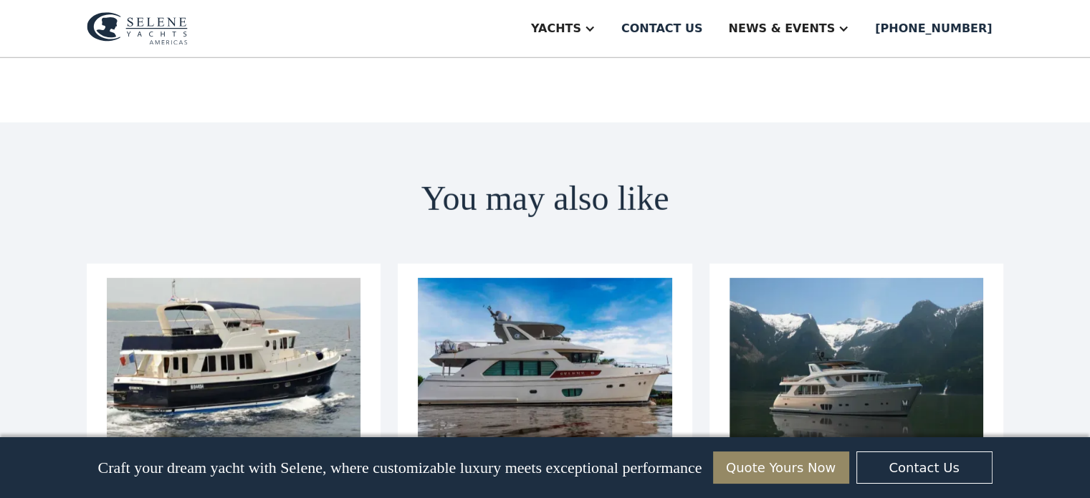
scroll to position [4033, 0]
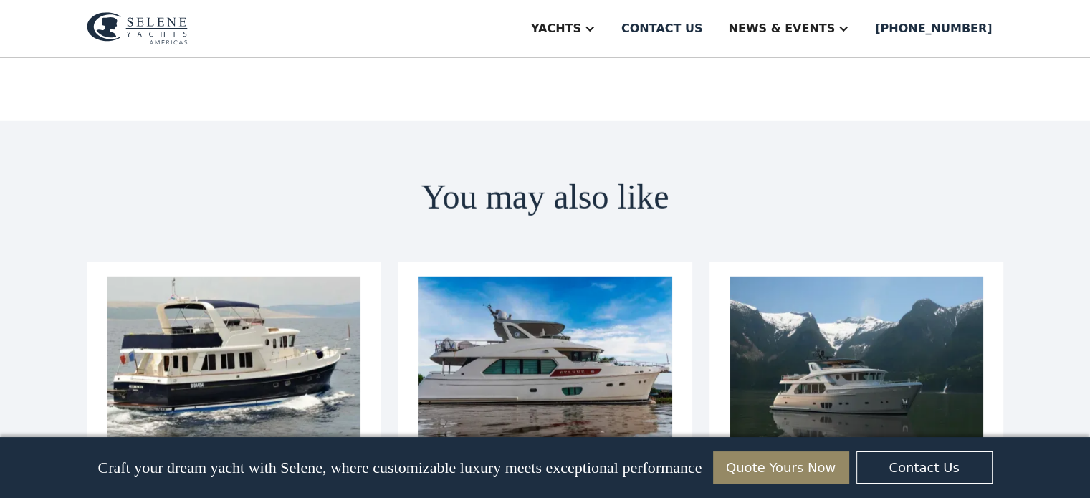
click at [823, 464] on h3 "Yacht Selection: How To Choose The Right Ocean-Going Yacht" at bounding box center [857, 485] width 254 height 42
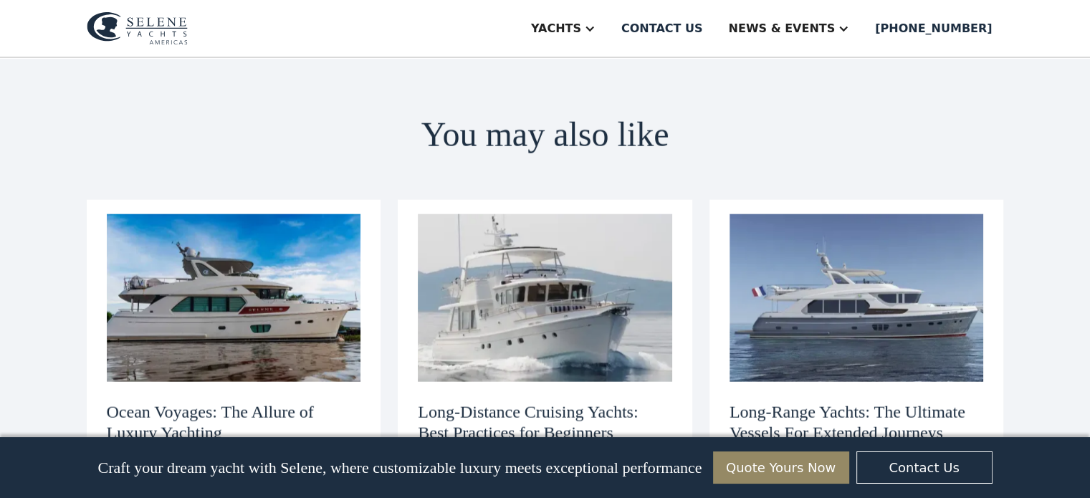
scroll to position [3340, 0]
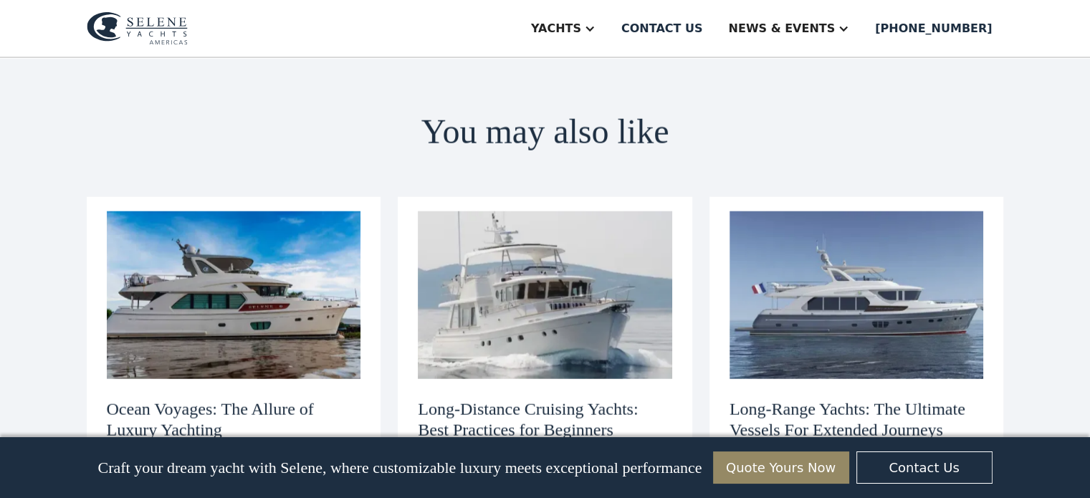
click at [884, 399] on h3 "Long-Range Yachts: The Ultimate Vessels For Extended Journeys" at bounding box center [857, 420] width 254 height 42
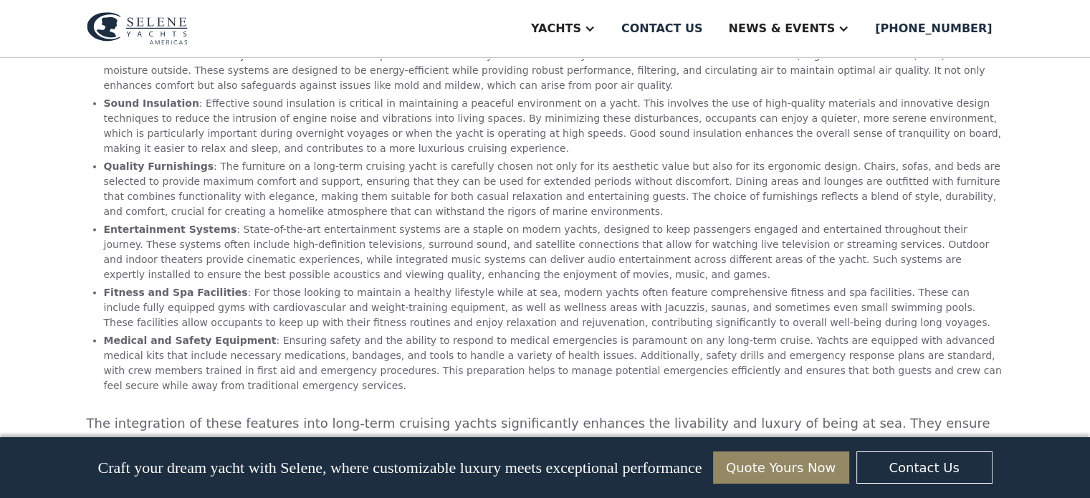
scroll to position [3453, 0]
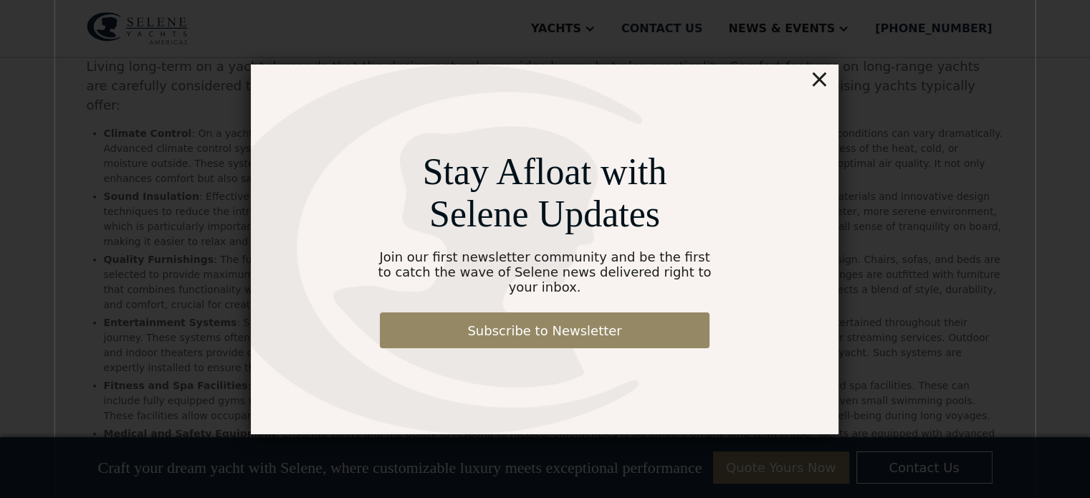
click at [818, 85] on div "×" at bounding box center [819, 79] width 21 height 29
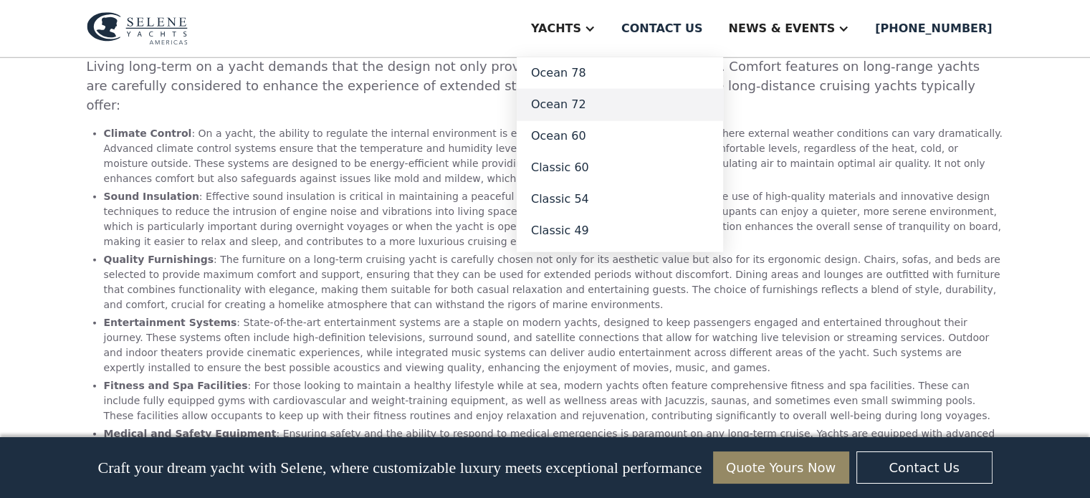
click at [627, 110] on link "Ocean 72" at bounding box center [620, 105] width 206 height 32
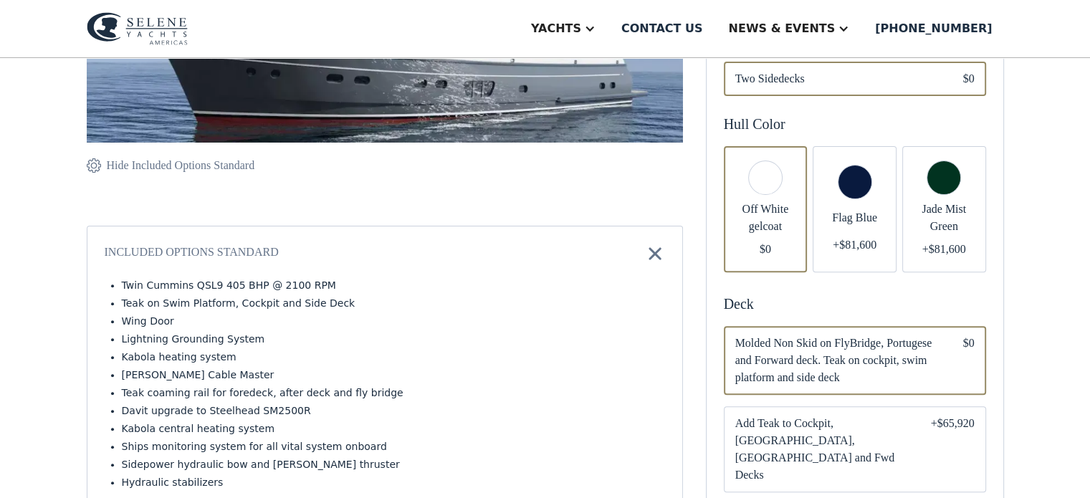
scroll to position [390, 0]
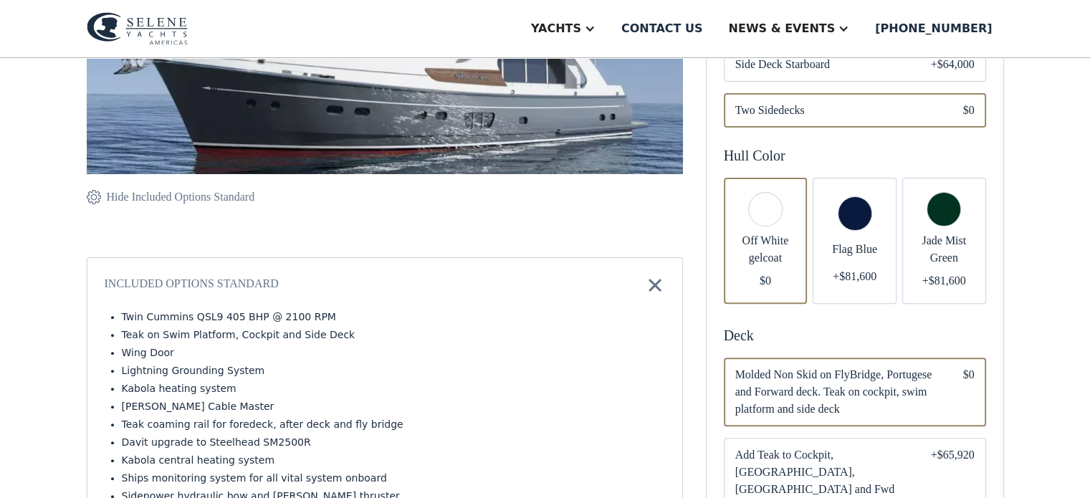
click at [868, 247] on span "Flag Blue" at bounding box center [854, 249] width 61 height 17
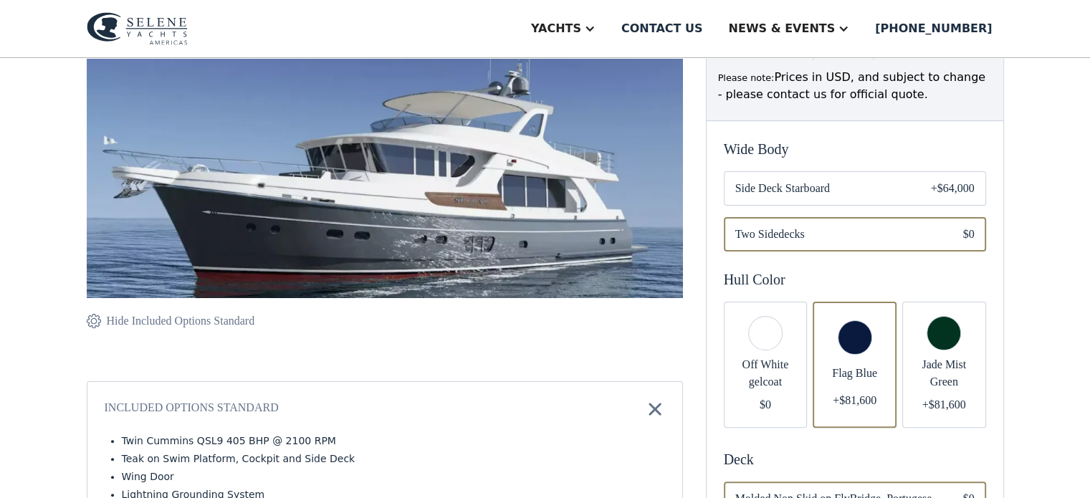
scroll to position [267, 0]
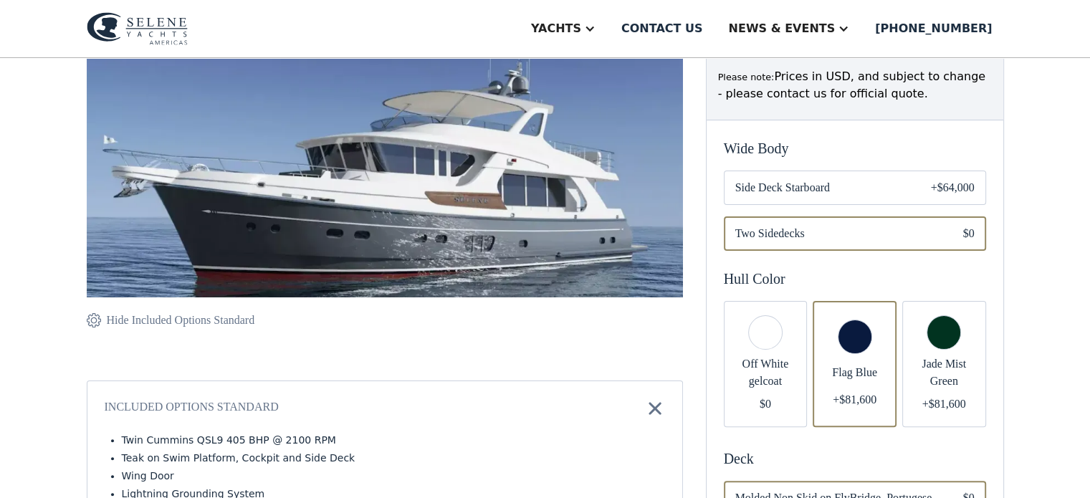
click at [913, 324] on div "Email Form" at bounding box center [944, 364] width 84 height 126
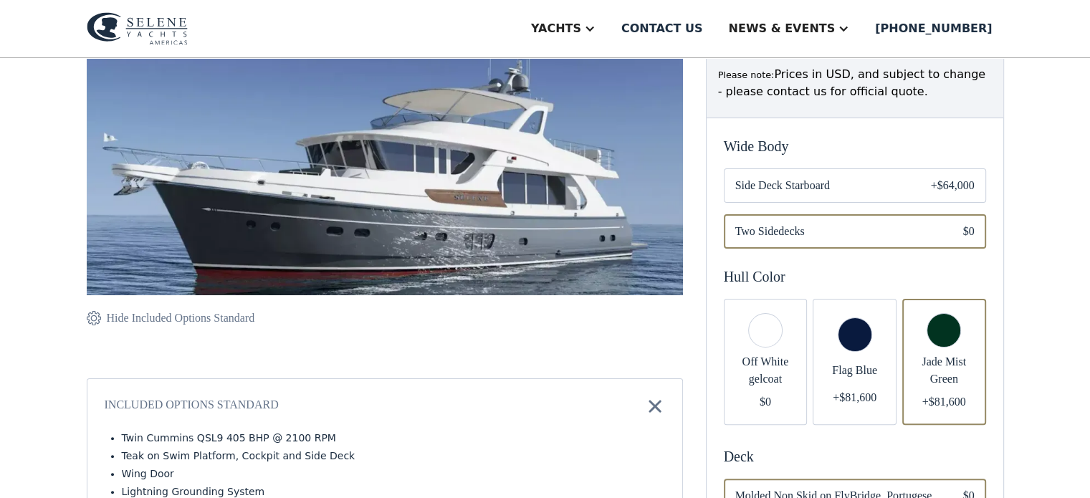
scroll to position [268, 0]
click at [861, 186] on span "Side Deck Starboard" at bounding box center [821, 186] width 173 height 17
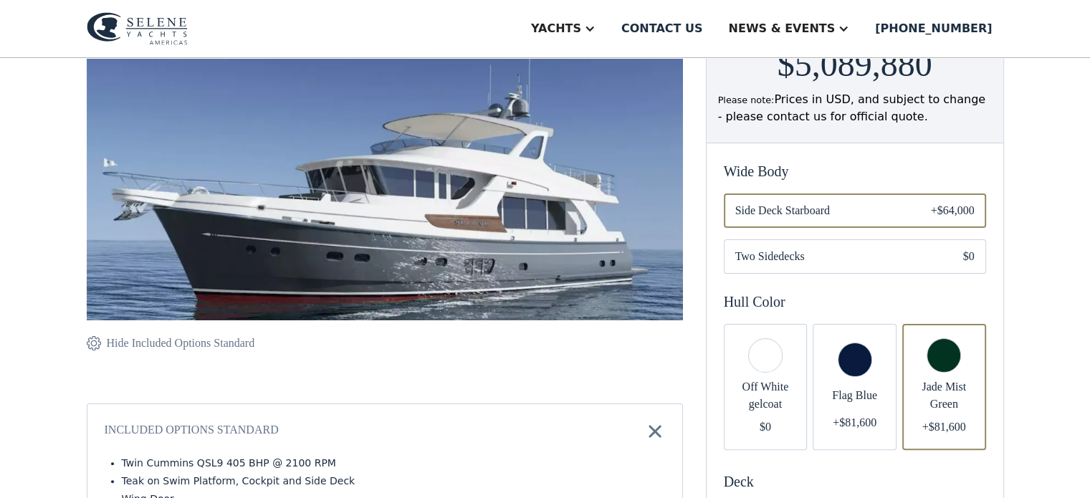
scroll to position [244, 0]
click at [879, 248] on span "Two Sidedecks" at bounding box center [837, 256] width 205 height 17
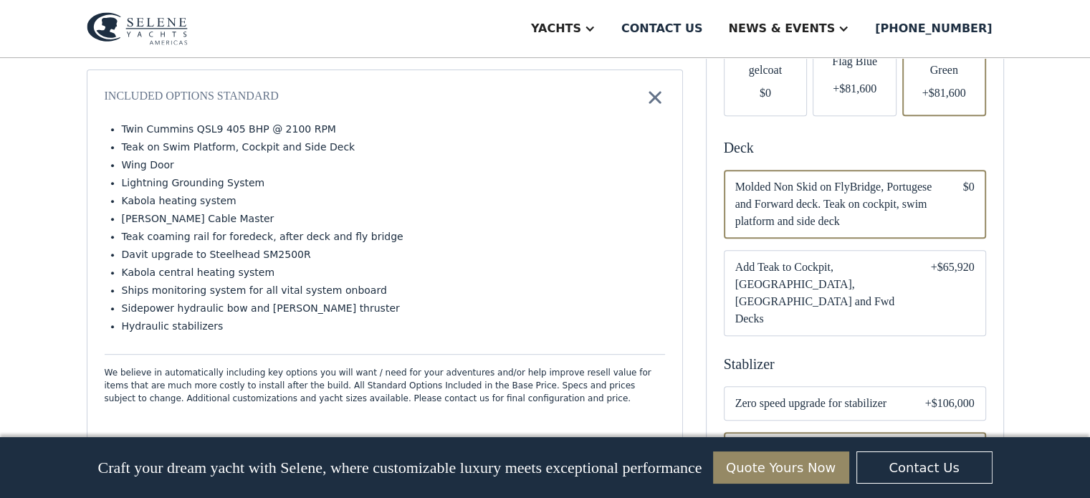
scroll to position [578, 0]
click at [834, 275] on span "Add Teak to Cockpit, [GEOGRAPHIC_DATA], [GEOGRAPHIC_DATA] and Fwd Decks" at bounding box center [821, 292] width 173 height 69
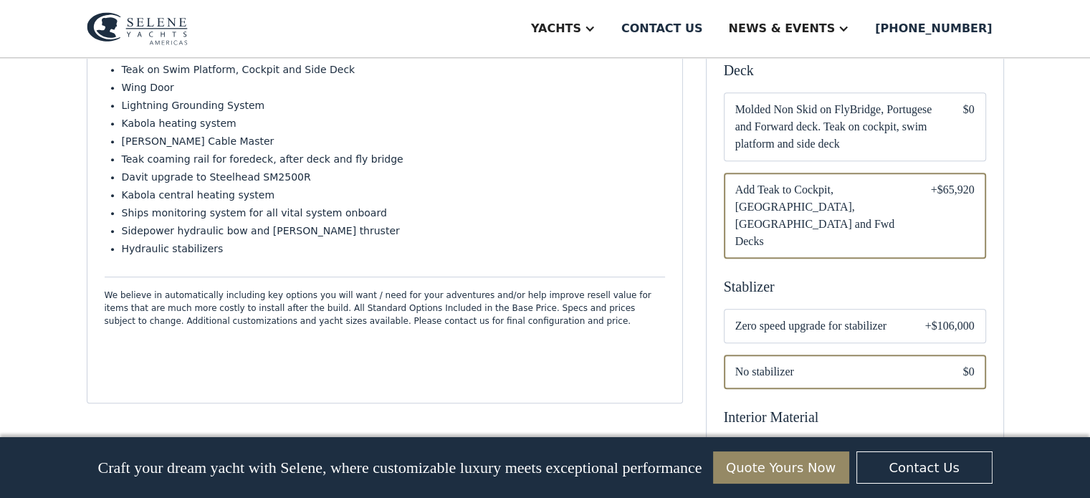
scroll to position [720, 0]
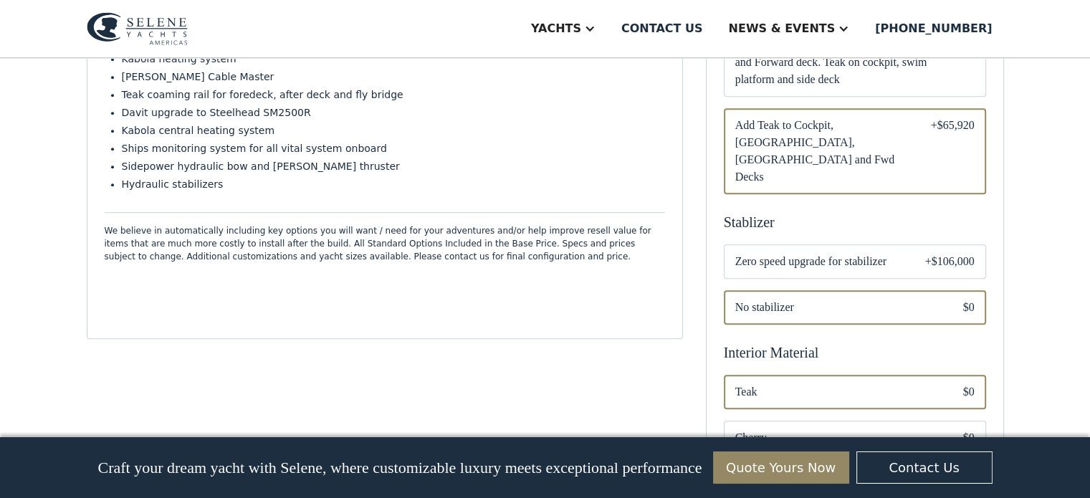
click at [849, 253] on span "Zero speed upgrade for stabilizer" at bounding box center [818, 261] width 167 height 17
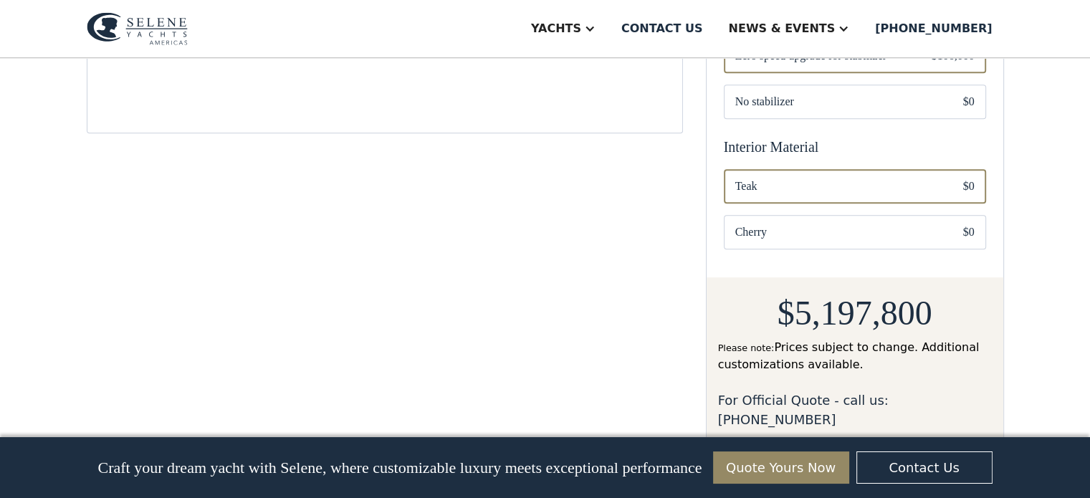
scroll to position [937, 0]
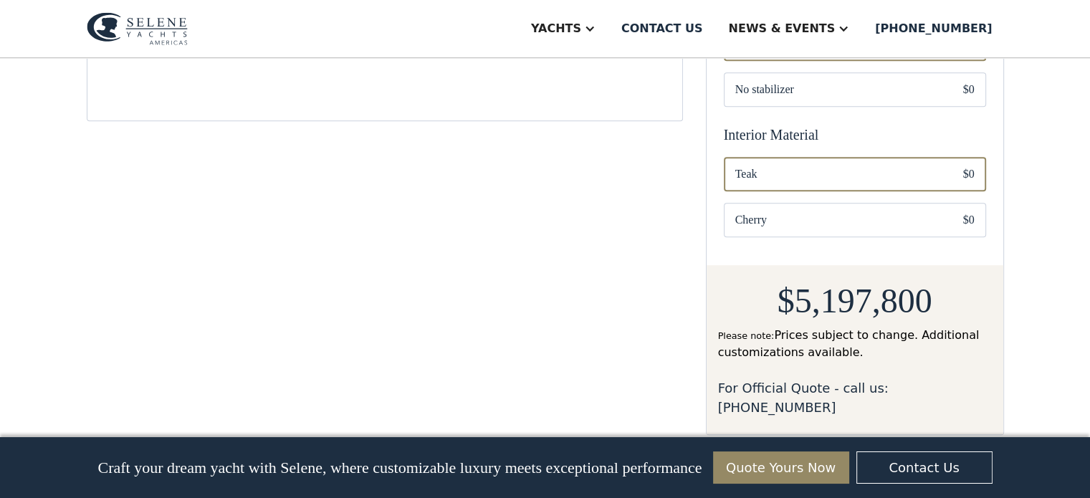
click at [844, 211] on span "Cherry" at bounding box center [837, 219] width 205 height 17
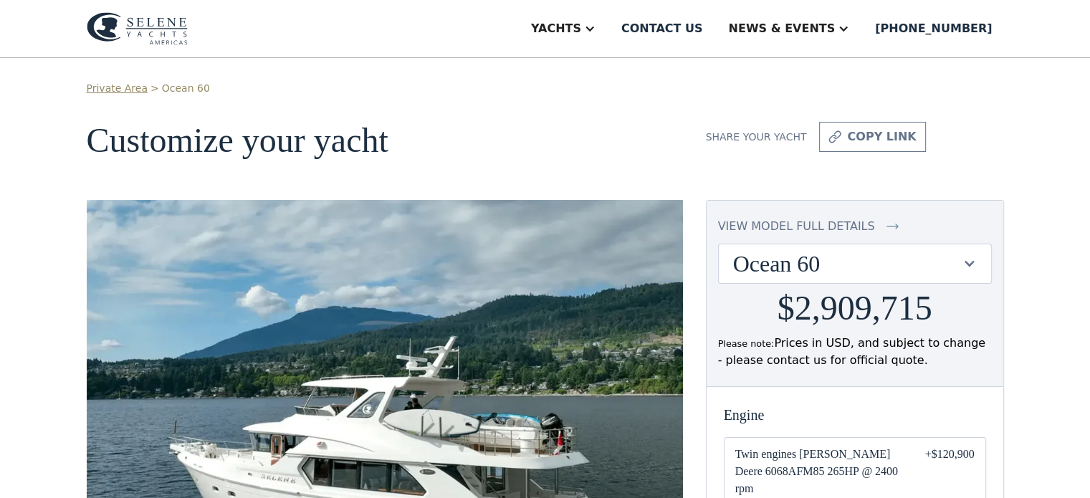
click at [770, 260] on div "Ocean 60" at bounding box center [847, 263] width 229 height 27
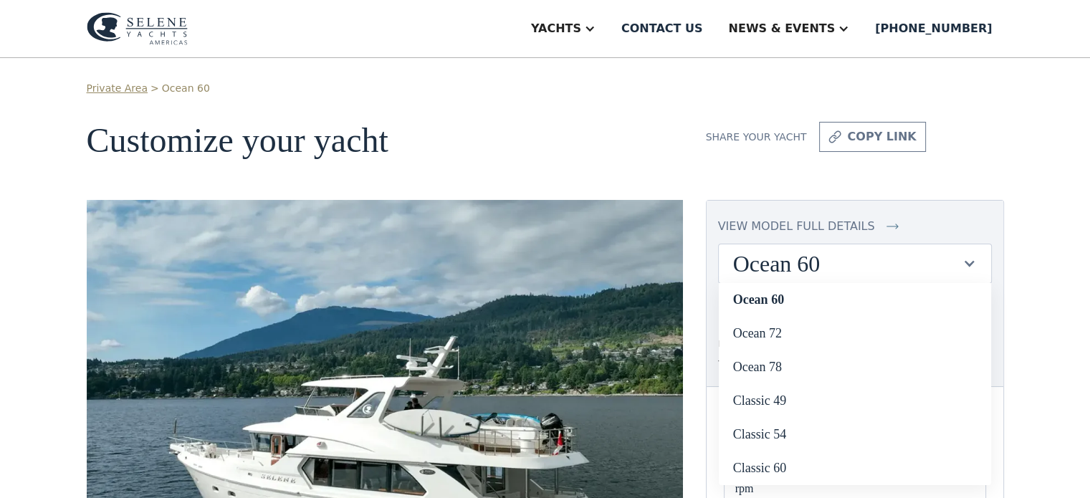
click at [770, 260] on div "Ocean 60" at bounding box center [847, 263] width 229 height 27
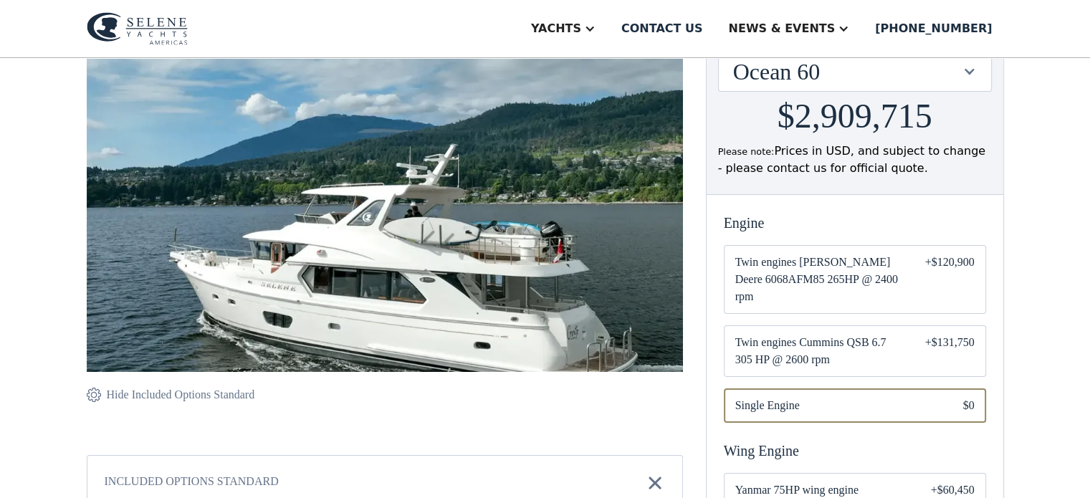
scroll to position [219, 0]
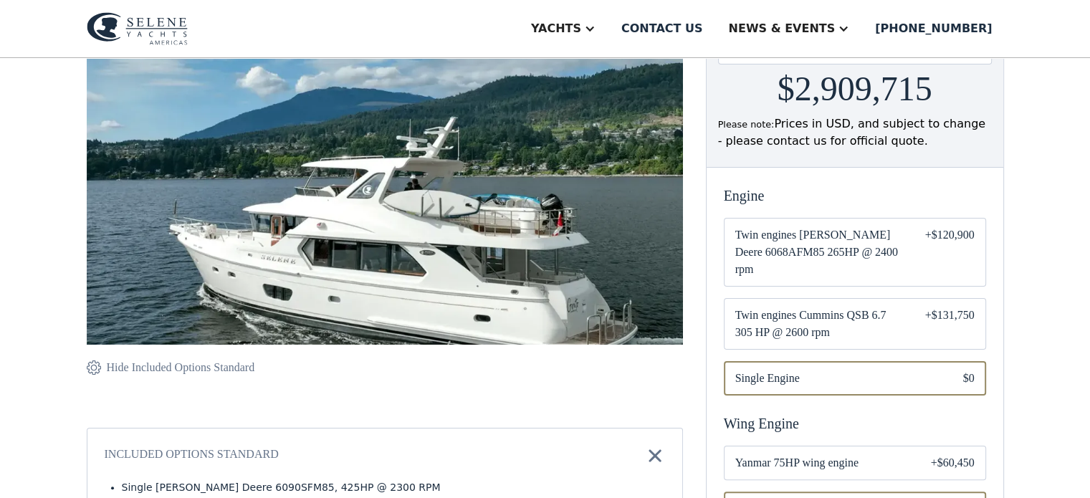
click at [877, 238] on span "Twin engines [PERSON_NAME] Deere 6068AFM85 265HP @ 2400 rpm" at bounding box center [818, 252] width 167 height 52
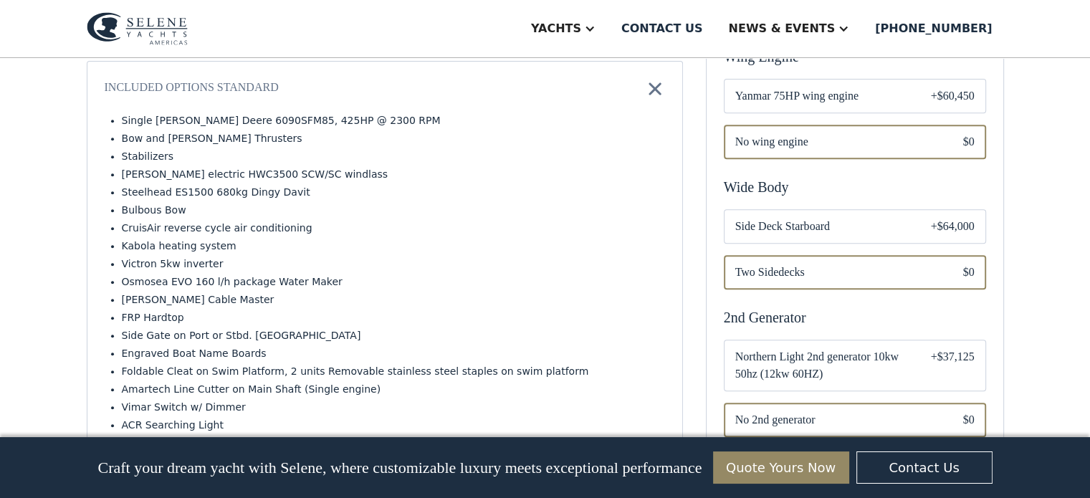
scroll to position [587, 0]
click at [846, 352] on span "Northern Light 2nd generator 10kw 50hz (12kw 60HZ)" at bounding box center [821, 365] width 173 height 34
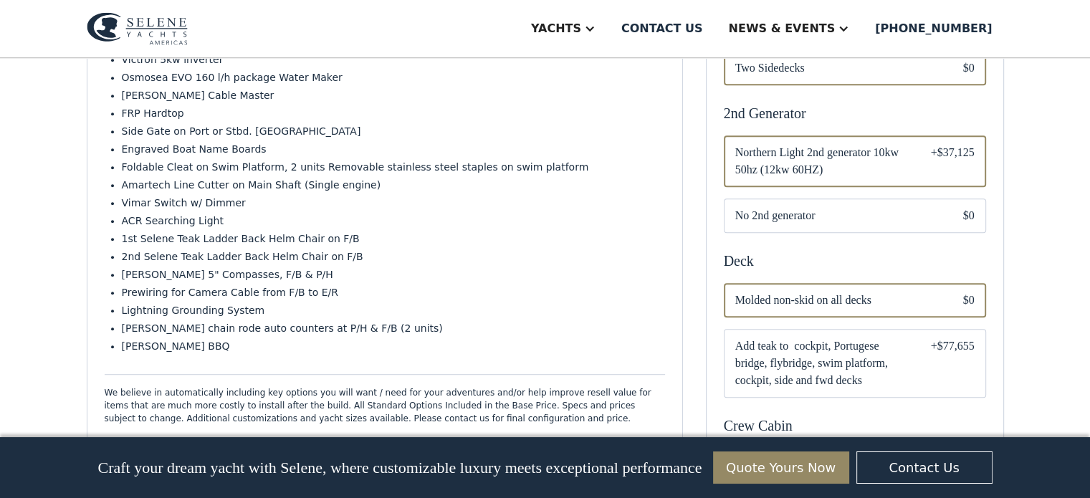
scroll to position [793, 0]
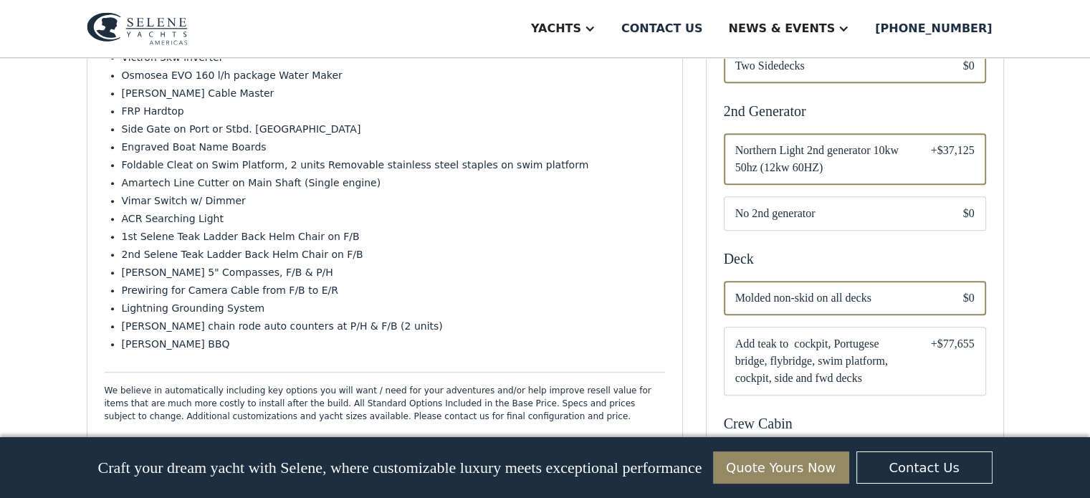
click at [843, 352] on span "Add teak to cockpit, Portugese bridge, flybridge, swim platform, cockpit, side …" at bounding box center [821, 361] width 173 height 52
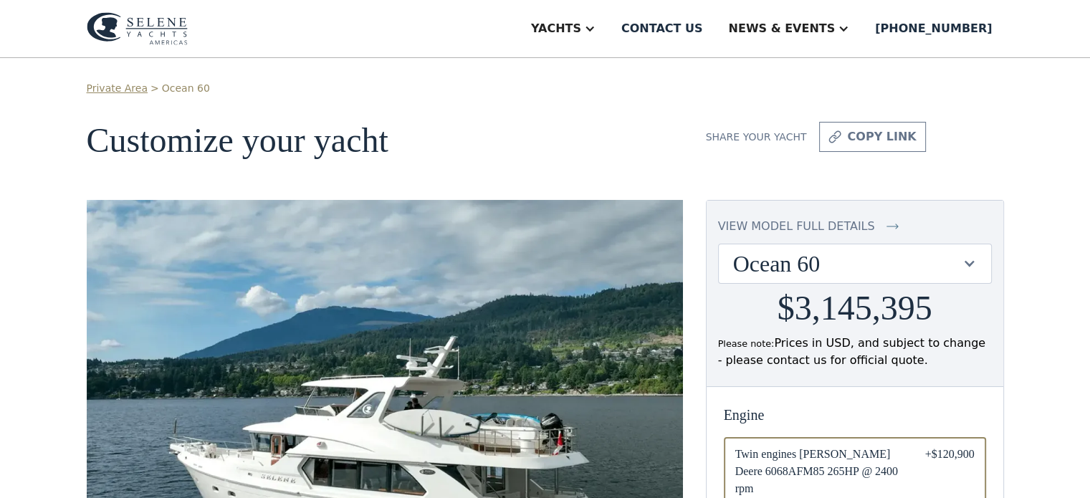
scroll to position [1, 0]
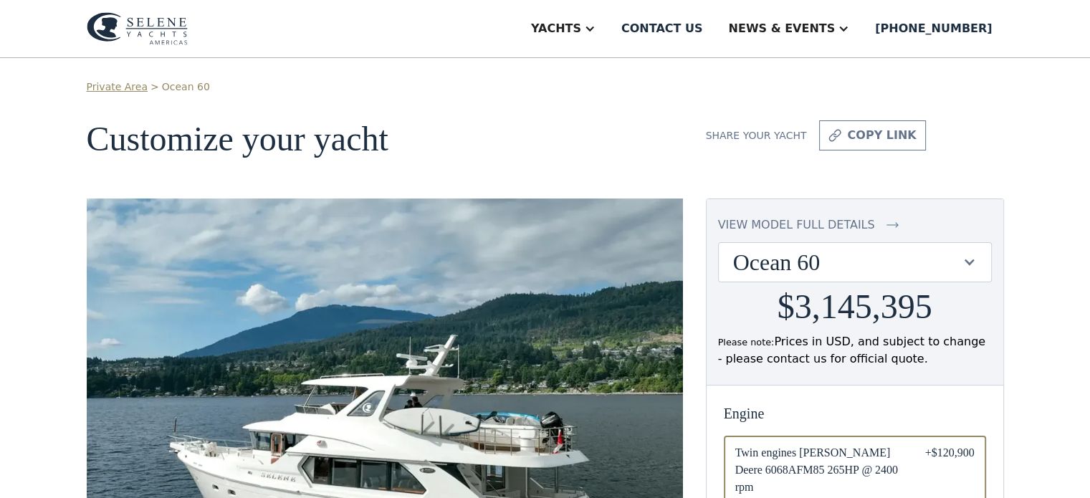
click at [832, 258] on div "Ocean 60" at bounding box center [847, 262] width 229 height 27
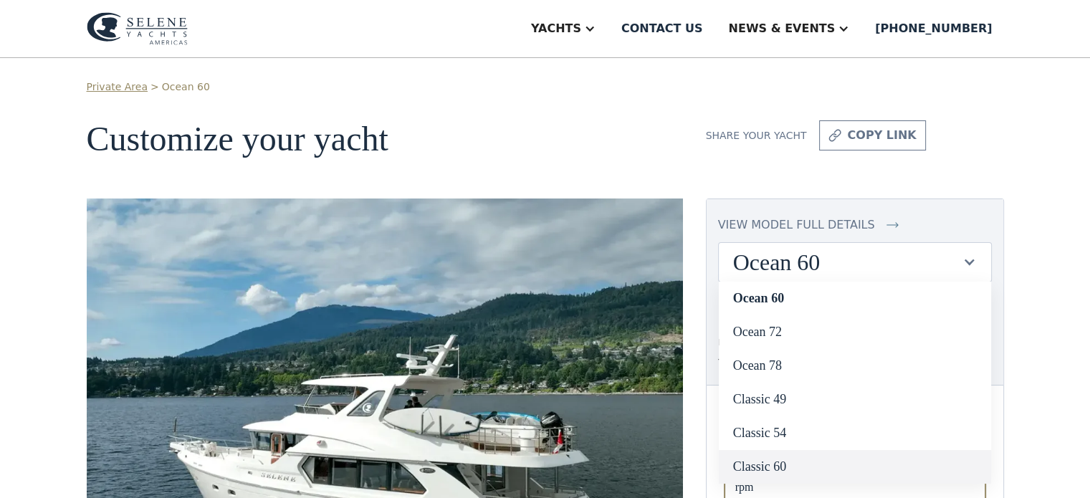
click at [790, 461] on link "Classic 60" at bounding box center [855, 467] width 272 height 34
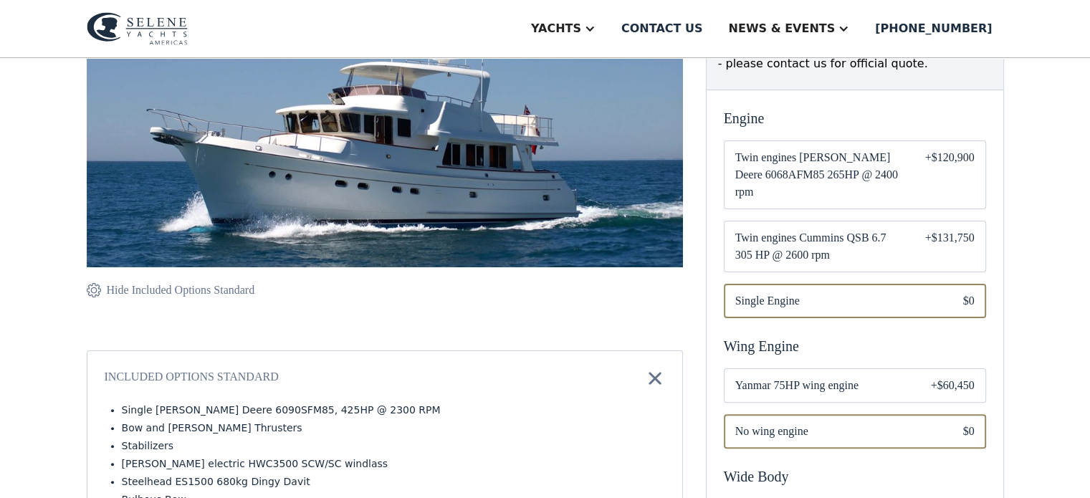
scroll to position [298, 0]
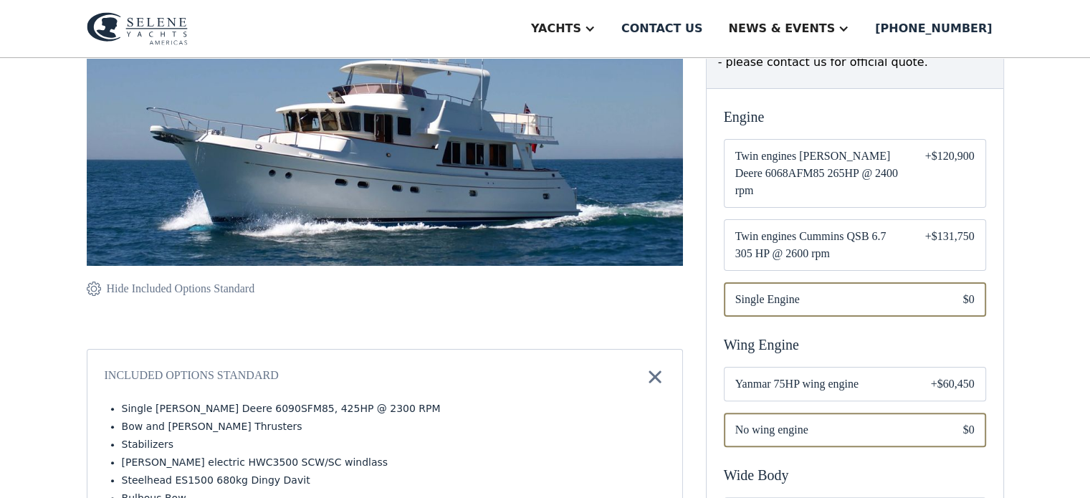
click at [857, 158] on span "Twin engines [PERSON_NAME] Deere 6068AFM85 265HP @ 2400 rpm" at bounding box center [818, 174] width 167 height 52
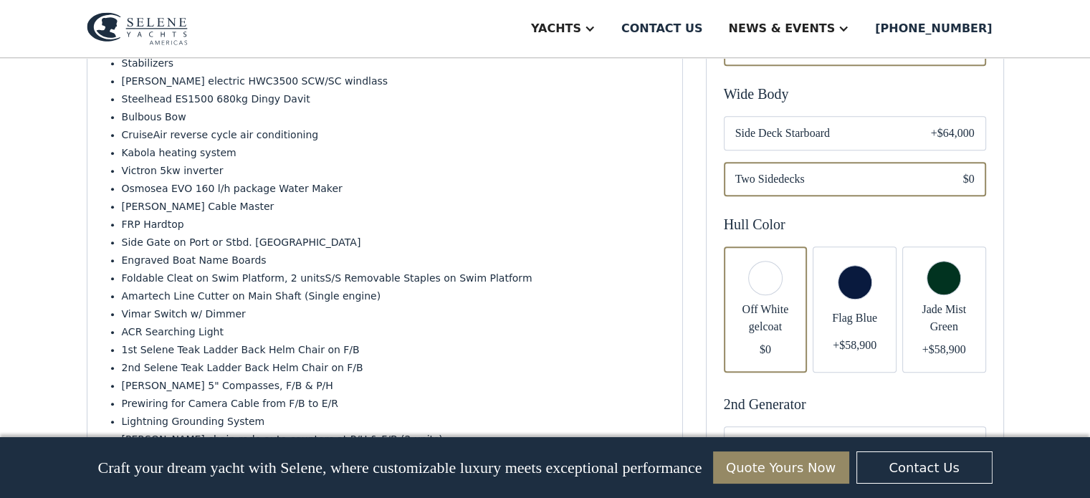
scroll to position [694, 0]
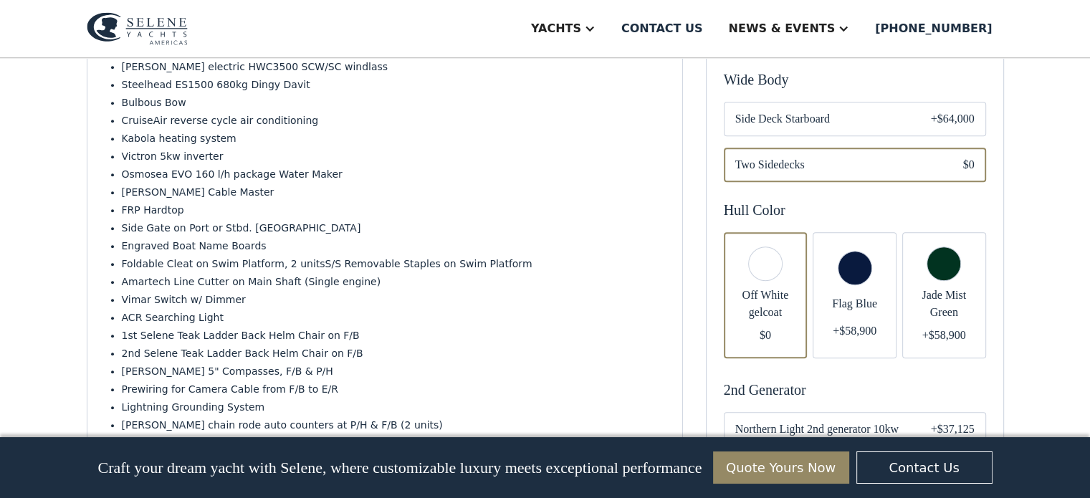
click at [863, 295] on span "Flag Blue" at bounding box center [854, 303] width 61 height 17
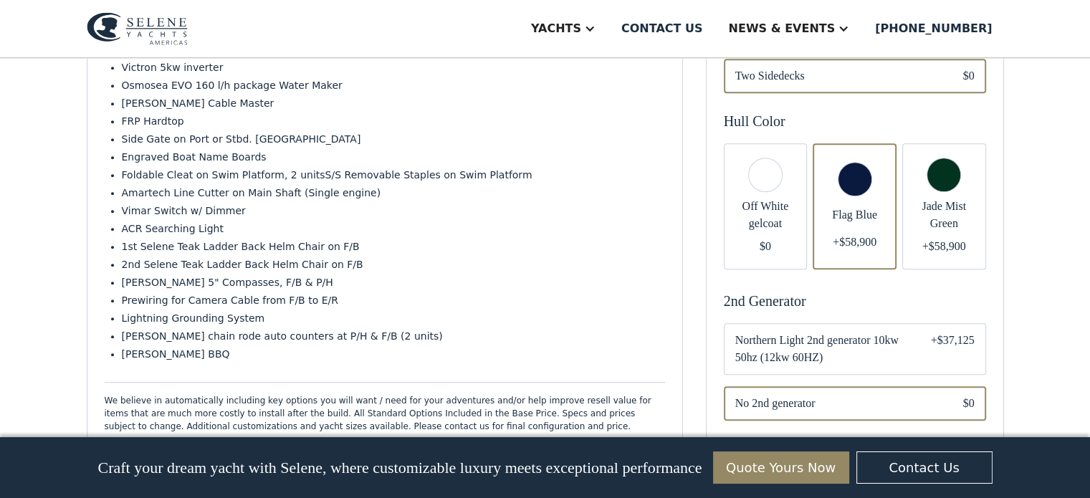
scroll to position [784, 0]
click at [859, 330] on span "Northern Light 2nd generator 10kw 50hz (12kw 60HZ)" at bounding box center [821, 347] width 173 height 34
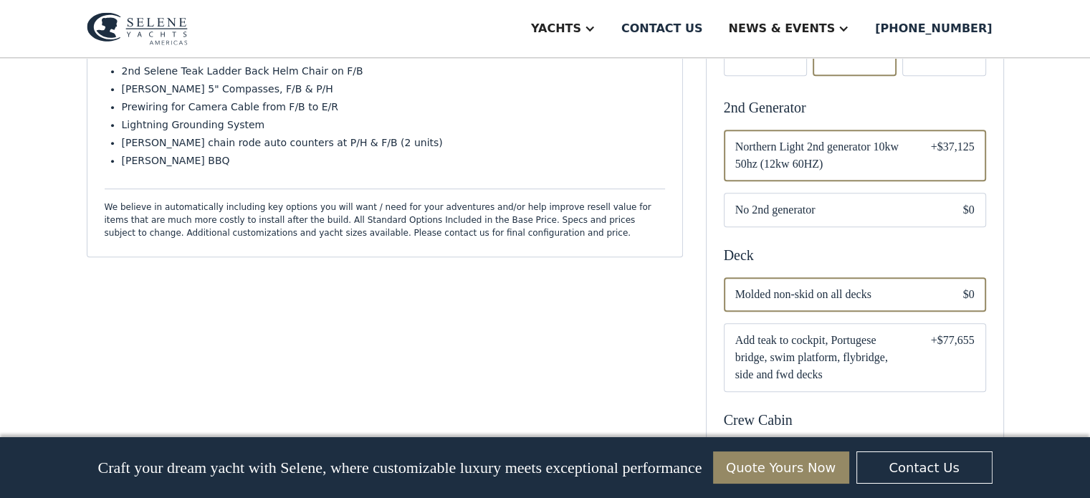
scroll to position [1015, 0]
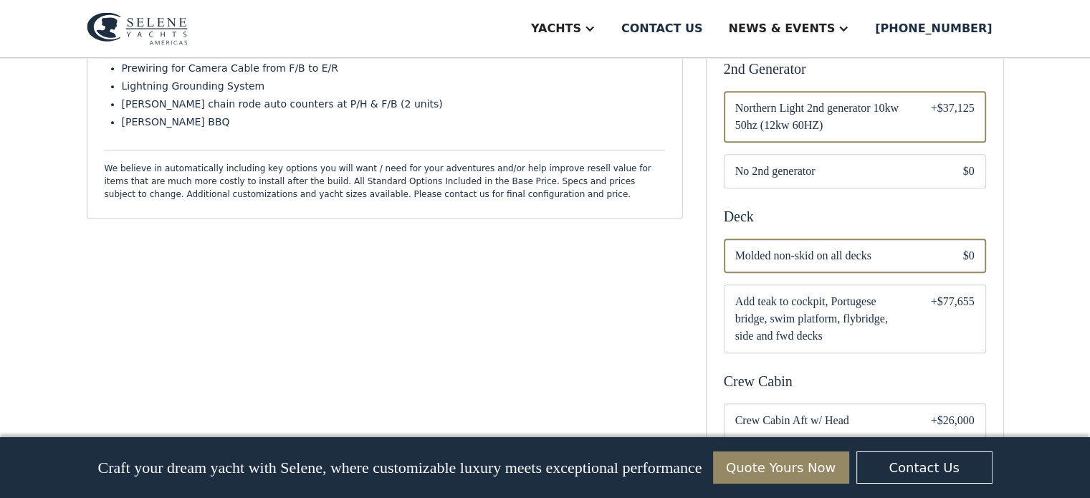
click at [859, 323] on span "Add teak to cockpit, Portugese bridge, swim platform, flybridge, side and fwd d…" at bounding box center [821, 319] width 173 height 52
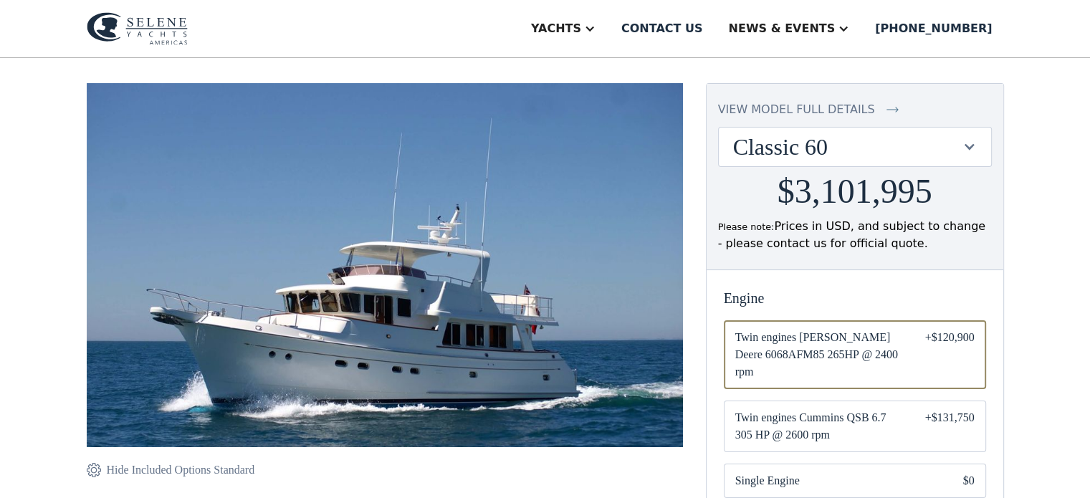
scroll to position [123, 0]
